Goal: Task Accomplishment & Management: Manage account settings

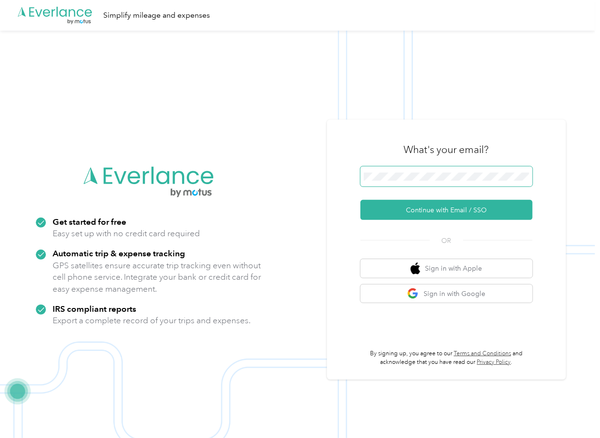
click at [379, 172] on span at bounding box center [447, 176] width 172 height 20
click at [389, 180] on span at bounding box center [447, 176] width 172 height 20
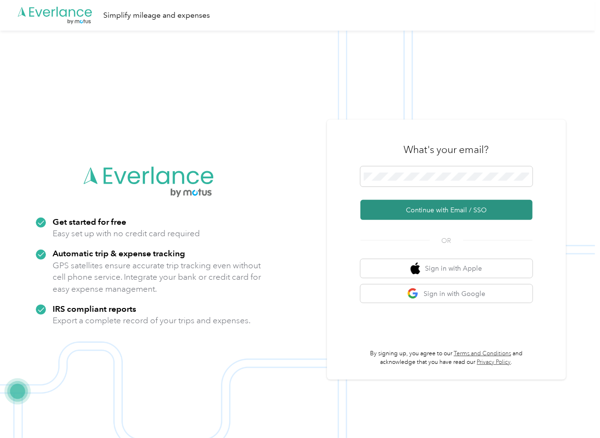
click at [386, 207] on button "Continue with Email / SSO" at bounding box center [447, 210] width 172 height 20
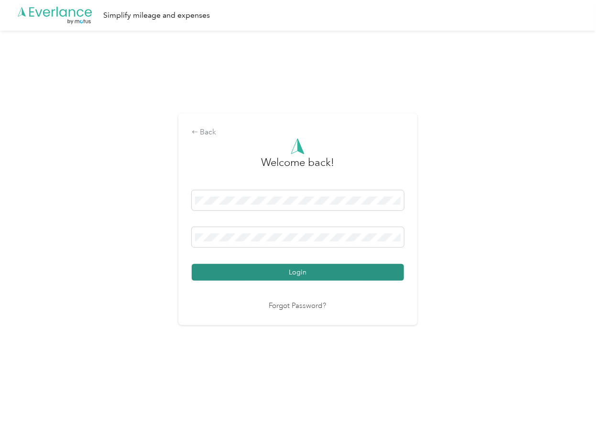
click at [236, 265] on button "Login" at bounding box center [298, 272] width 212 height 17
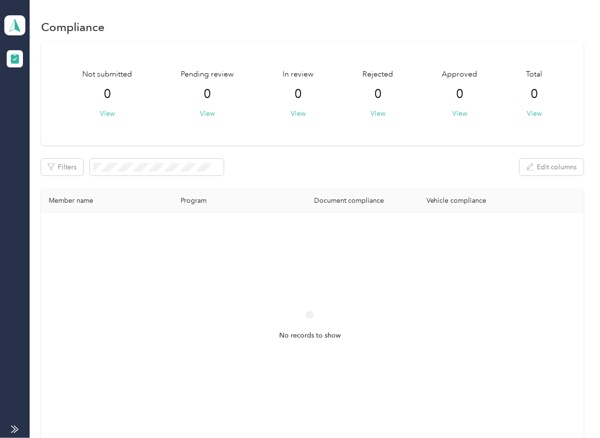
drag, startPoint x: 395, startPoint y: 178, endPoint x: 186, endPoint y: 115, distance: 218.3
click at [395, 178] on div "Not submitted 0 View Pending review 0 View In review 0 View Rejected 0 View App…" at bounding box center [312, 249] width 542 height 415
click at [11, 29] on icon at bounding box center [15, 25] width 14 height 13
click at [31, 100] on div "Log out" at bounding box center [30, 99] width 37 height 10
